Goal: Navigation & Orientation: Find specific page/section

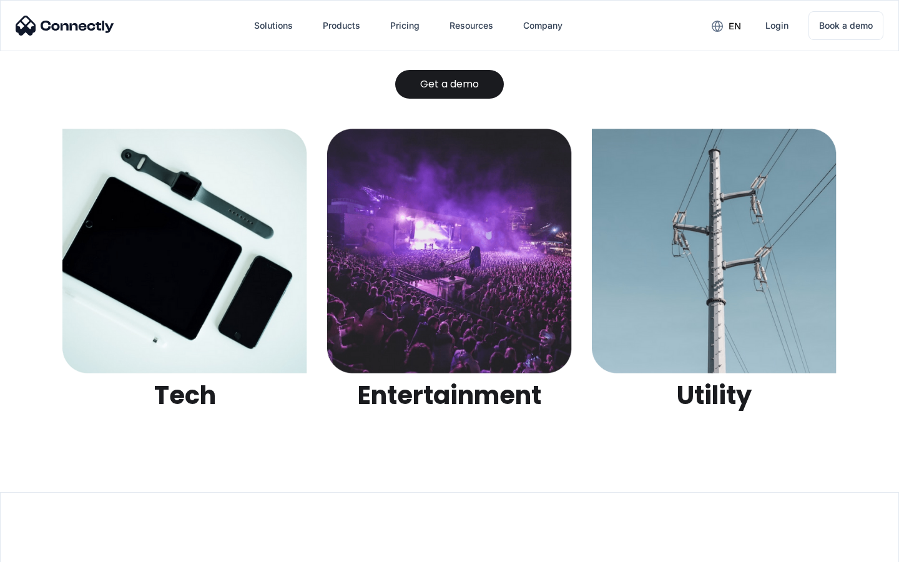
scroll to position [3937, 0]
